Goal: Contribute content: Add original content to the website for others to see

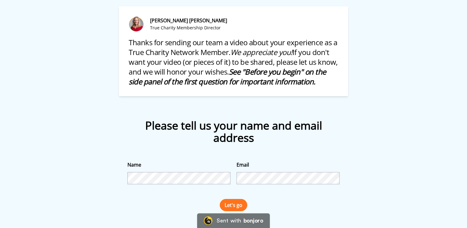
scroll to position [57, 0]
click at [234, 206] on button "Let's go" at bounding box center [234, 205] width 28 height 12
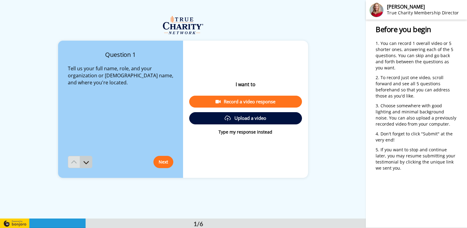
click at [86, 163] on icon at bounding box center [86, 162] width 6 height 6
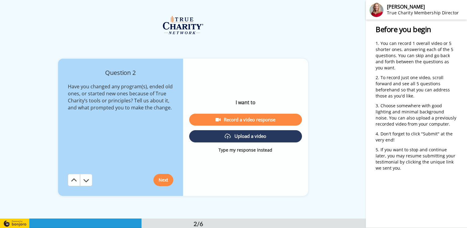
scroll to position [219, 0]
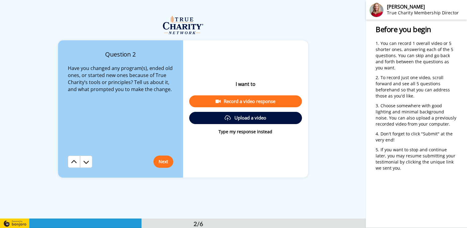
click at [86, 163] on icon at bounding box center [86, 162] width 6 height 6
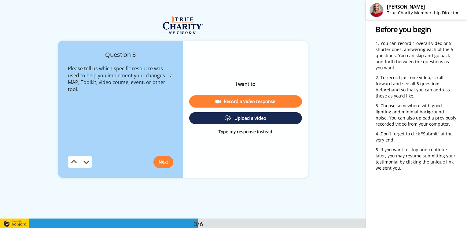
scroll to position [438, 0]
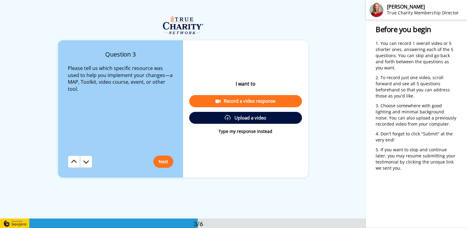
click at [86, 163] on icon at bounding box center [86, 162] width 6 height 6
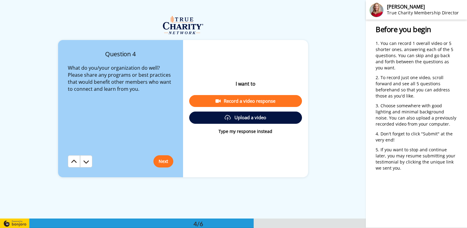
scroll to position [657, 0]
click at [86, 163] on icon at bounding box center [86, 162] width 6 height 6
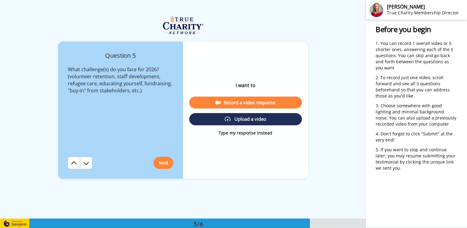
scroll to position [875, 0]
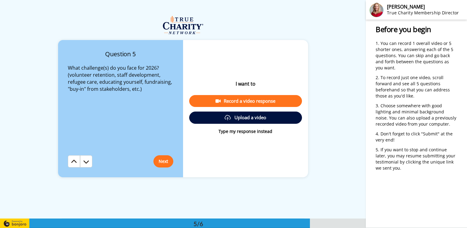
click at [247, 119] on button "Upload a video" at bounding box center [245, 118] width 113 height 12
click at [84, 162] on icon at bounding box center [86, 162] width 6 height 6
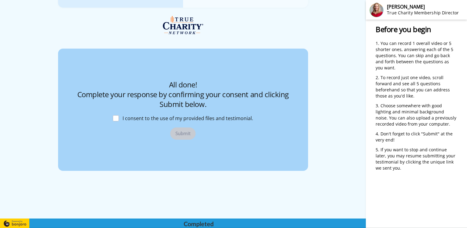
scroll to position [1045, 0]
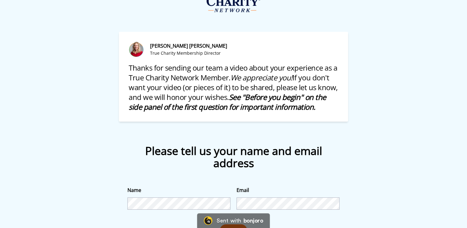
scroll to position [57, 0]
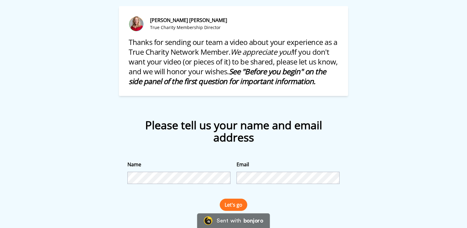
click at [234, 205] on button "Let's go" at bounding box center [234, 205] width 28 height 12
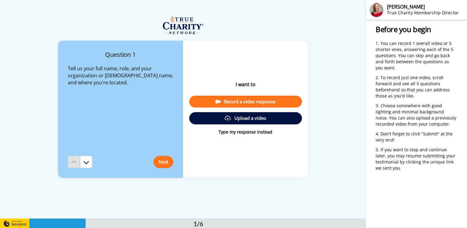
click at [241, 102] on div "Record a video response" at bounding box center [245, 101] width 103 height 6
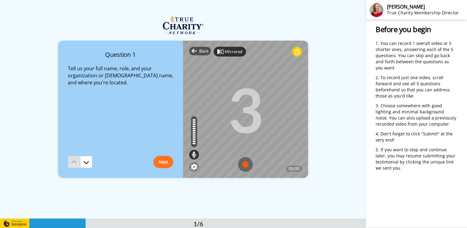
click at [237, 54] on div "Mirrored" at bounding box center [234, 52] width 18 height 6
click at [219, 53] on icon at bounding box center [220, 52] width 6 height 6
click at [229, 51] on div "Mirrored" at bounding box center [234, 52] width 18 height 6
click at [163, 162] on button "Next" at bounding box center [163, 162] width 20 height 12
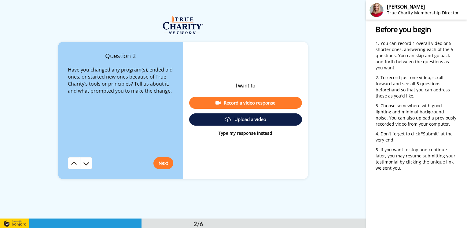
scroll to position [219, 0]
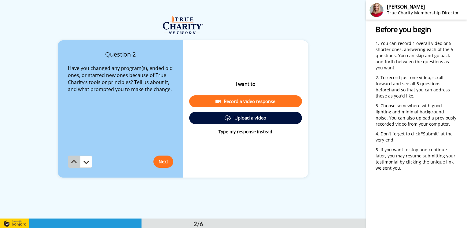
click at [73, 160] on icon at bounding box center [74, 162] width 6 height 6
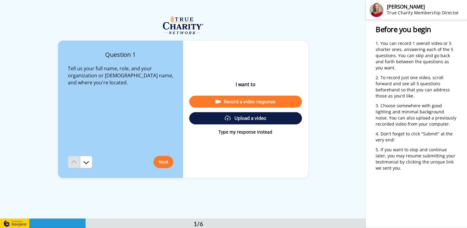
scroll to position [0, 0]
click at [245, 101] on div "Record a video response" at bounding box center [245, 101] width 103 height 6
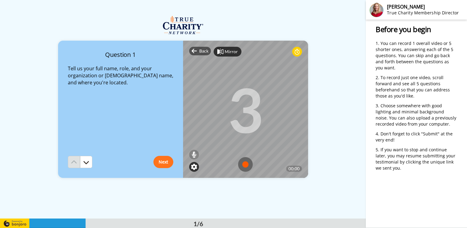
click at [191, 167] on img at bounding box center [194, 167] width 6 height 6
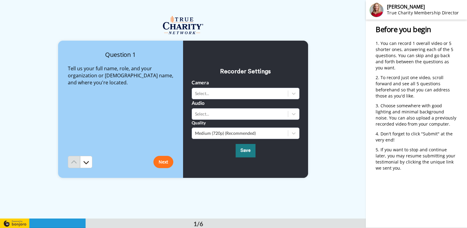
click at [244, 151] on button "Save" at bounding box center [246, 150] width 20 height 13
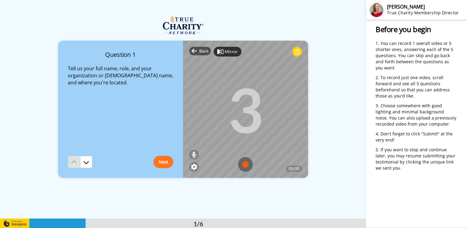
click at [245, 163] on img at bounding box center [245, 164] width 15 height 15
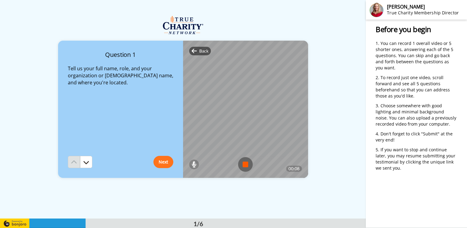
click at [244, 164] on img at bounding box center [245, 164] width 15 height 15
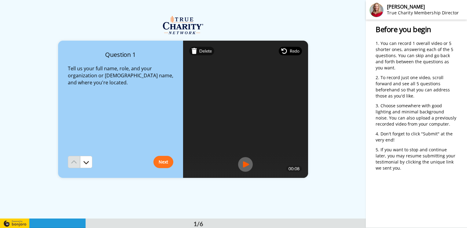
click at [293, 51] on span "Redo" at bounding box center [295, 51] width 10 height 6
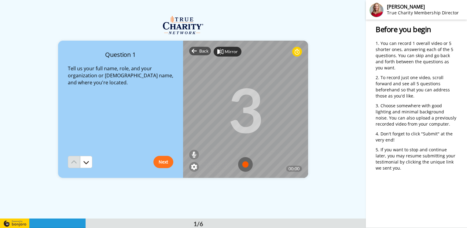
click at [242, 166] on img at bounding box center [245, 164] width 15 height 15
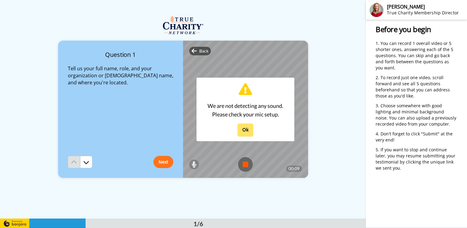
click at [245, 131] on button "Ok" at bounding box center [245, 129] width 16 height 13
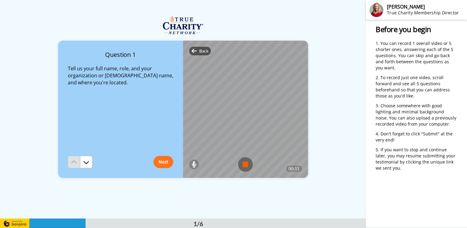
click at [246, 165] on img at bounding box center [245, 164] width 15 height 15
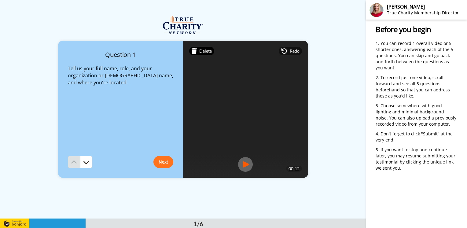
click at [204, 53] on span "Delete" at bounding box center [205, 51] width 13 height 6
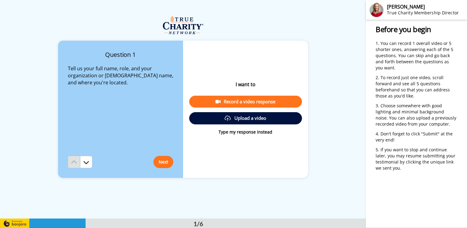
click at [238, 101] on div "Record a video response" at bounding box center [245, 101] width 103 height 6
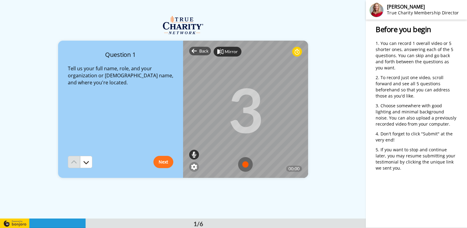
click at [193, 155] on icon at bounding box center [194, 155] width 5 height 6
click at [193, 138] on div at bounding box center [194, 137] width 3 height 2
drag, startPoint x: 193, startPoint y: 138, endPoint x: 192, endPoint y: 125, distance: 12.9
click at [192, 125] on div at bounding box center [194, 131] width 6 height 31
click at [193, 125] on div at bounding box center [194, 124] width 3 height 2
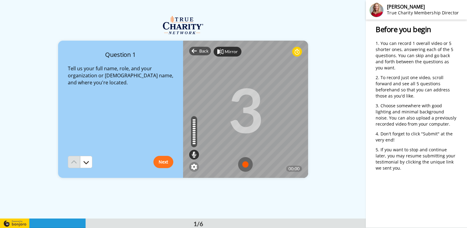
click at [193, 125] on div at bounding box center [194, 124] width 3 height 2
click at [193, 131] on div at bounding box center [194, 131] width 3 height 2
click at [243, 164] on img at bounding box center [245, 164] width 15 height 15
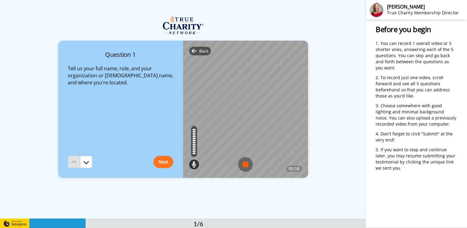
click at [243, 164] on img at bounding box center [245, 164] width 15 height 15
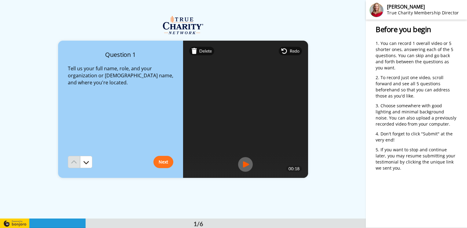
click at [163, 162] on button "Next" at bounding box center [163, 162] width 20 height 12
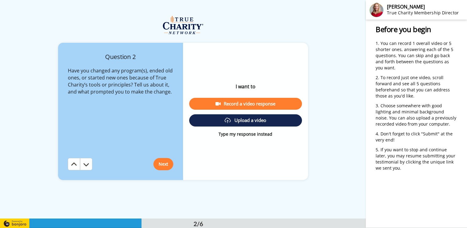
scroll to position [219, 0]
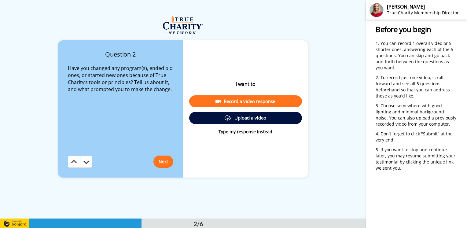
click at [242, 101] on div "Record a video response" at bounding box center [245, 101] width 103 height 6
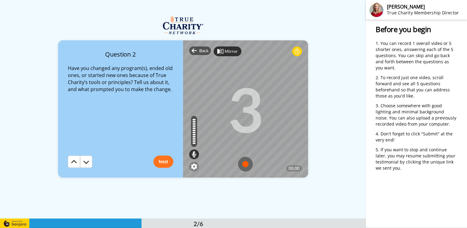
click at [244, 165] on img at bounding box center [245, 164] width 15 height 15
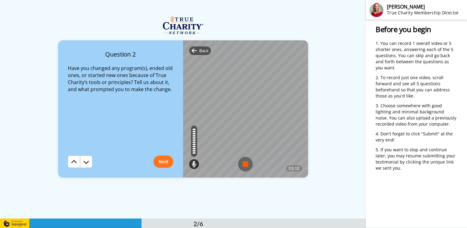
click at [243, 164] on img at bounding box center [245, 164] width 15 height 15
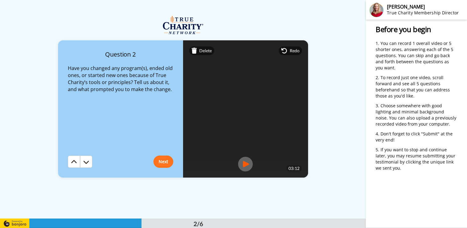
click at [162, 161] on button "Next" at bounding box center [163, 162] width 20 height 12
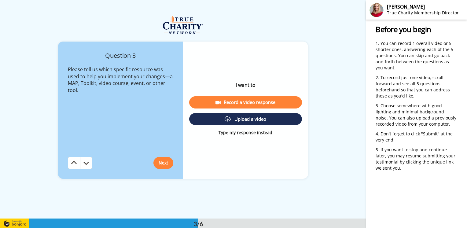
scroll to position [438, 0]
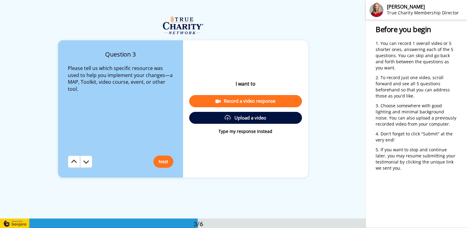
click at [243, 101] on div "Record a video response" at bounding box center [245, 101] width 103 height 6
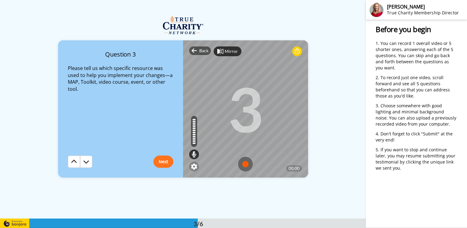
click at [244, 165] on img at bounding box center [245, 164] width 15 height 15
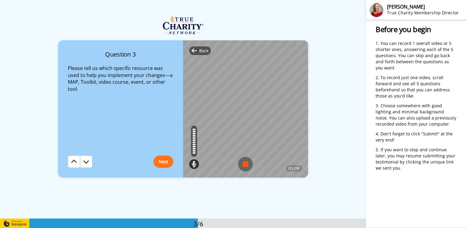
click at [244, 165] on img at bounding box center [245, 164] width 15 height 15
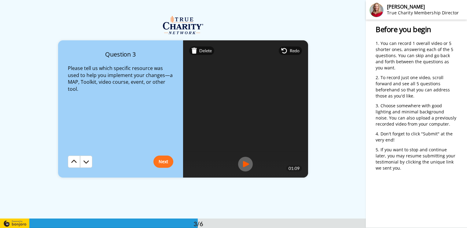
click at [163, 160] on button "Next" at bounding box center [163, 162] width 20 height 12
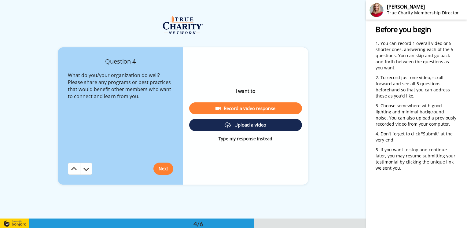
scroll to position [657, 0]
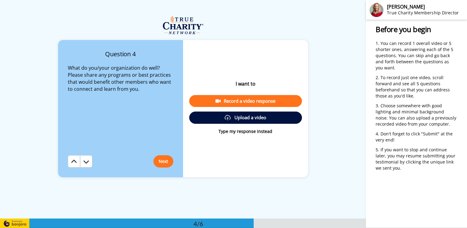
click at [244, 103] on div "Record a video response" at bounding box center [245, 101] width 103 height 6
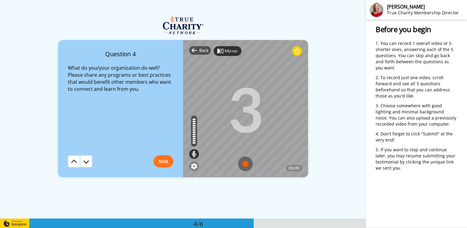
click at [243, 165] on img at bounding box center [245, 163] width 15 height 15
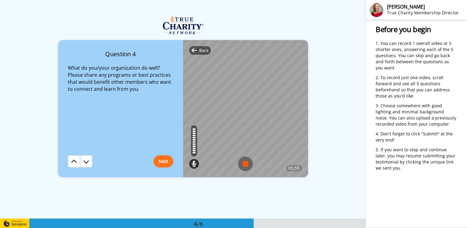
click at [243, 165] on img at bounding box center [245, 163] width 15 height 15
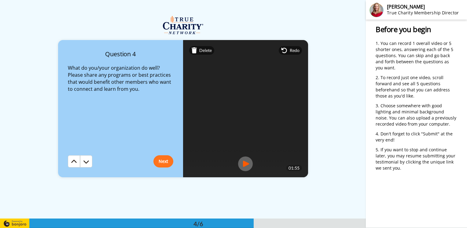
click at [162, 160] on button "Next" at bounding box center [163, 161] width 20 height 12
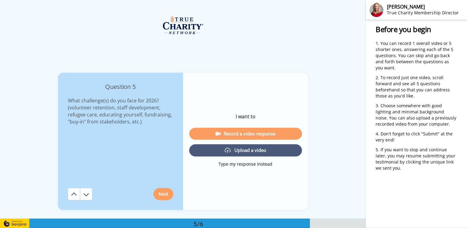
scroll to position [875, 0]
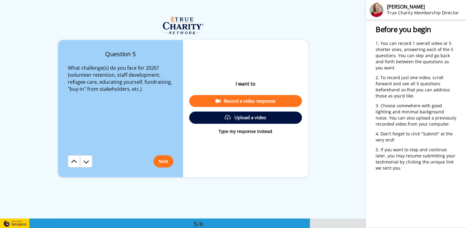
click at [241, 101] on div "Record a video response" at bounding box center [245, 101] width 103 height 6
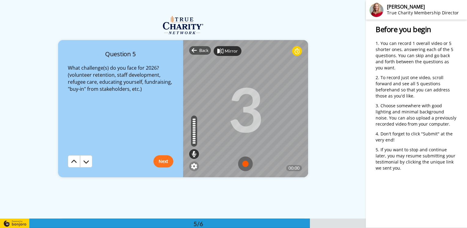
click at [244, 166] on img at bounding box center [245, 163] width 15 height 15
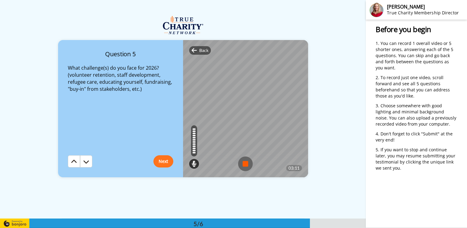
click at [244, 165] on img at bounding box center [245, 163] width 15 height 15
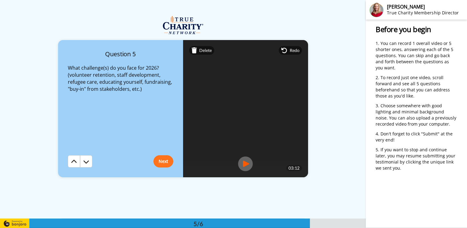
click at [161, 161] on button "Next" at bounding box center [163, 161] width 20 height 12
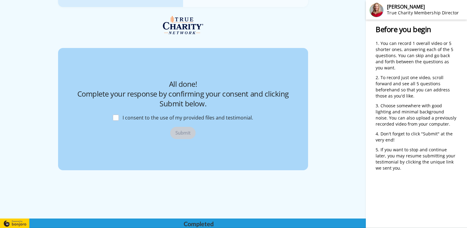
scroll to position [1045, 0]
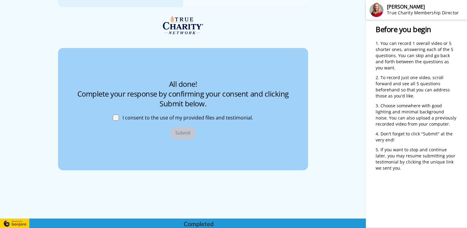
click at [113, 118] on span at bounding box center [116, 118] width 6 height 6
click at [183, 133] on button "Submit" at bounding box center [182, 133] width 25 height 12
